Goal: Task Accomplishment & Management: Complete application form

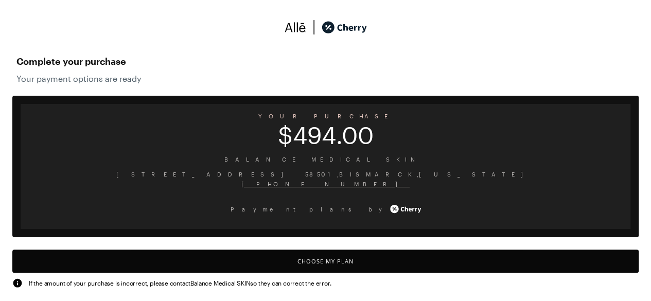
scroll to position [20, 0]
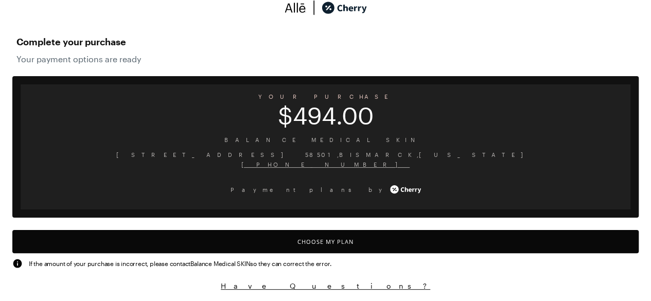
click at [326, 242] on button "Choose My Plan" at bounding box center [325, 241] width 627 height 23
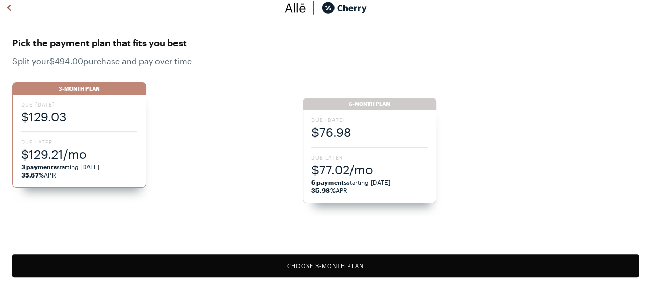
click at [344, 176] on span "$77.02/mo" at bounding box center [369, 169] width 116 height 17
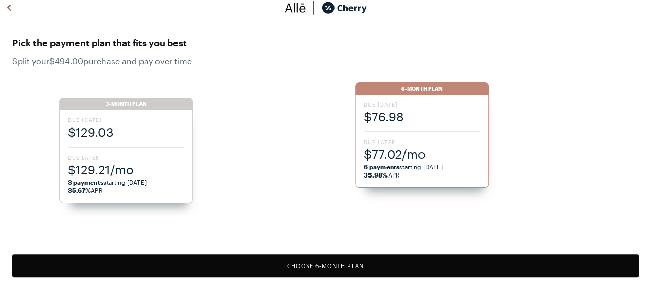
scroll to position [20, 0]
click at [365, 260] on button "Choose 6 -Month Plan" at bounding box center [325, 265] width 627 height 23
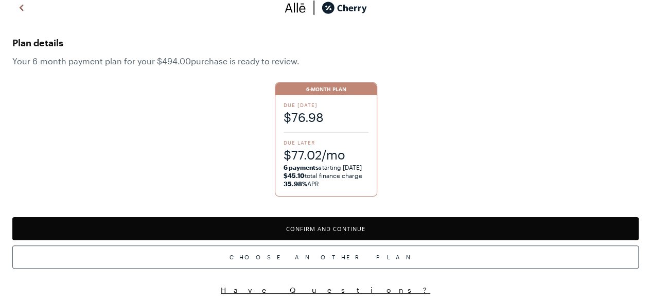
click at [339, 224] on button "Confirm and Continue" at bounding box center [325, 228] width 627 height 23
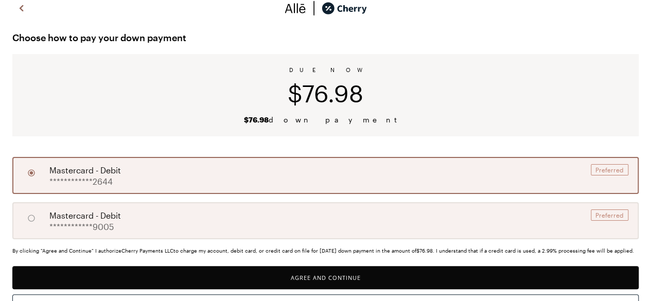
click at [358, 274] on button "Agree and Continue" at bounding box center [325, 277] width 627 height 23
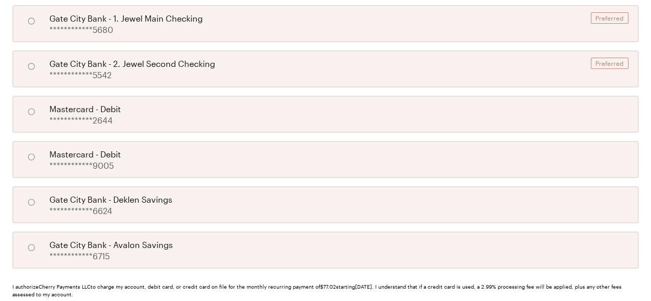
scroll to position [520, 0]
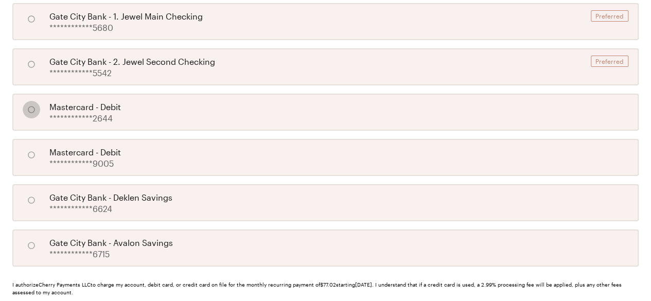
click at [30, 107] on input "A" at bounding box center [32, 110] width 18 height 18
radio input "true"
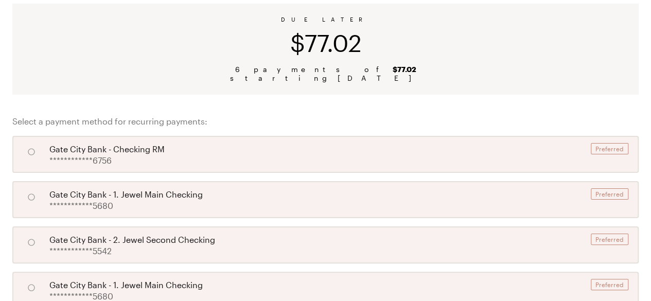
scroll to position [77, 0]
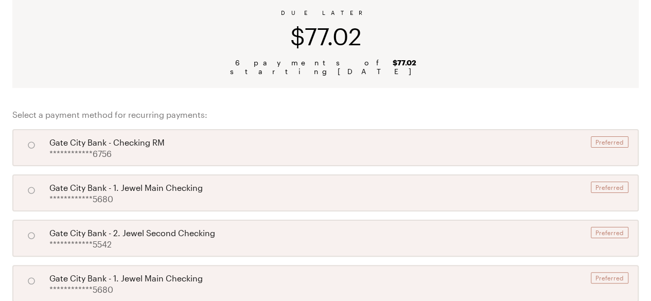
click at [36, 143] on input "A" at bounding box center [32, 145] width 18 height 18
radio input "true"
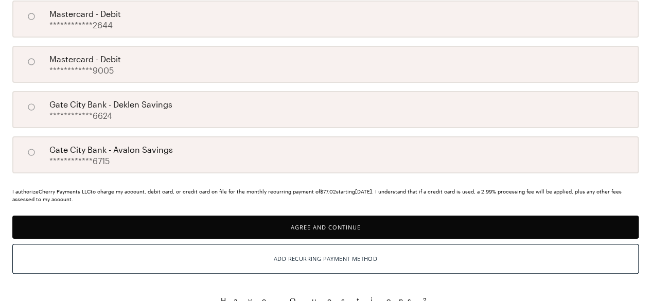
scroll to position [627, 0]
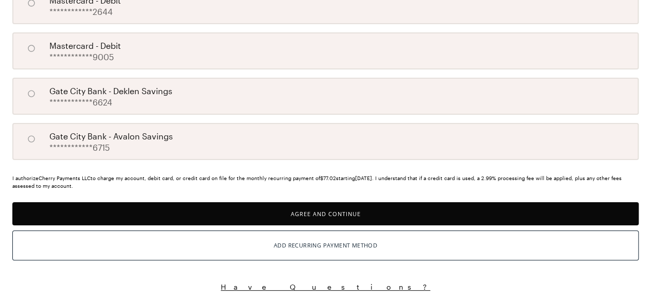
click at [329, 212] on button "Agree and Continue" at bounding box center [325, 213] width 627 height 23
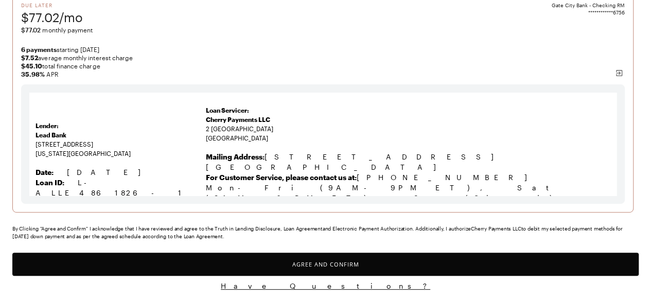
scroll to position [149, 0]
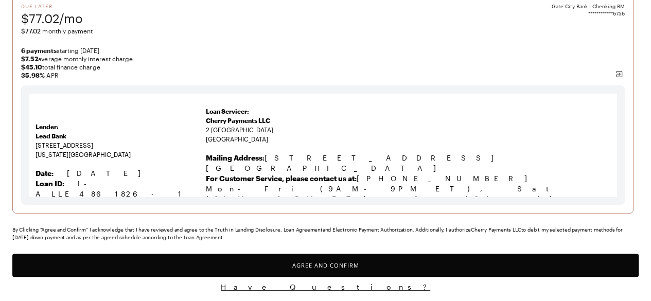
click at [359, 260] on button "Agree and Confirm" at bounding box center [325, 265] width 627 height 23
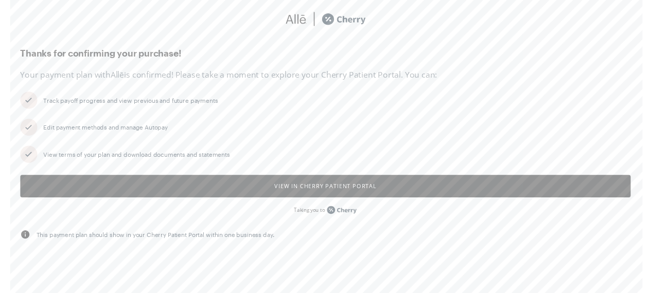
scroll to position [15, 0]
